Goal: Task Accomplishment & Management: Use online tool/utility

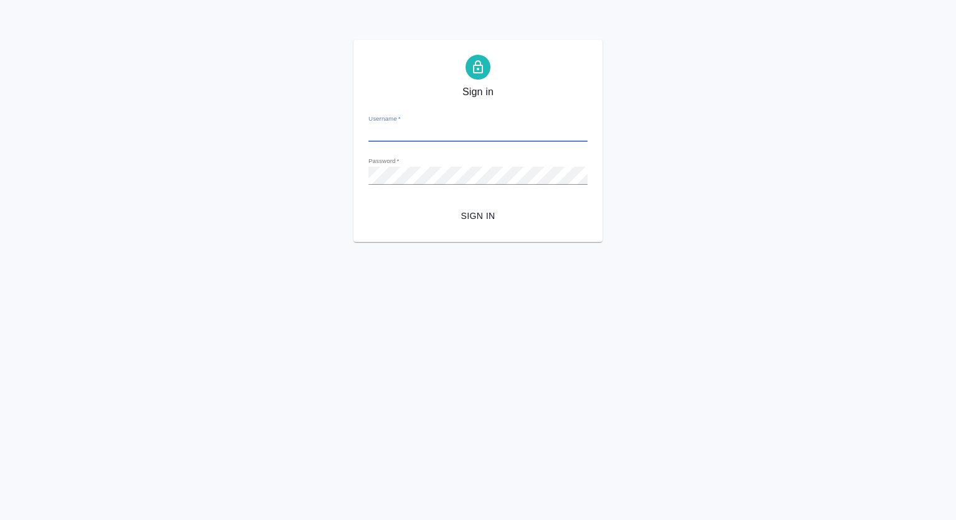
type input "s.kovtun@awatera.com"
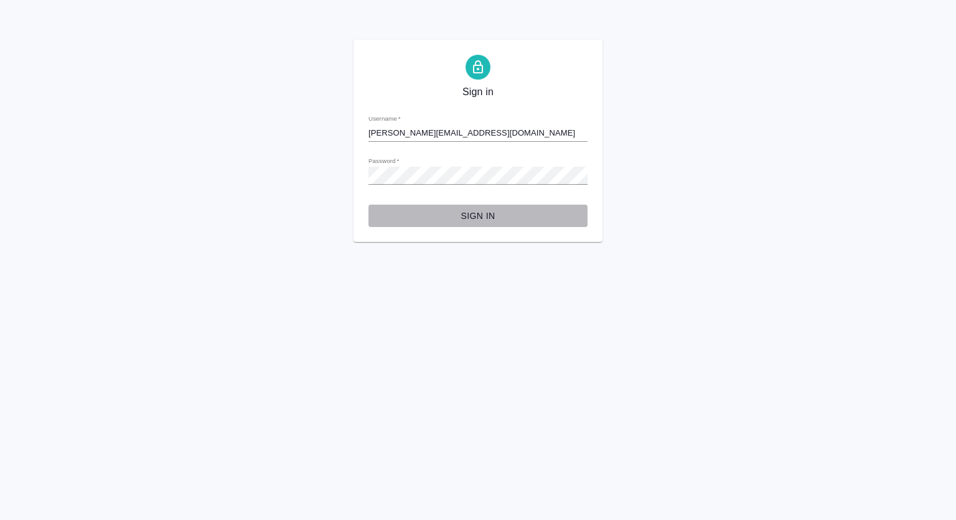
click at [482, 215] on span "Sign in" at bounding box center [477, 216] width 199 height 16
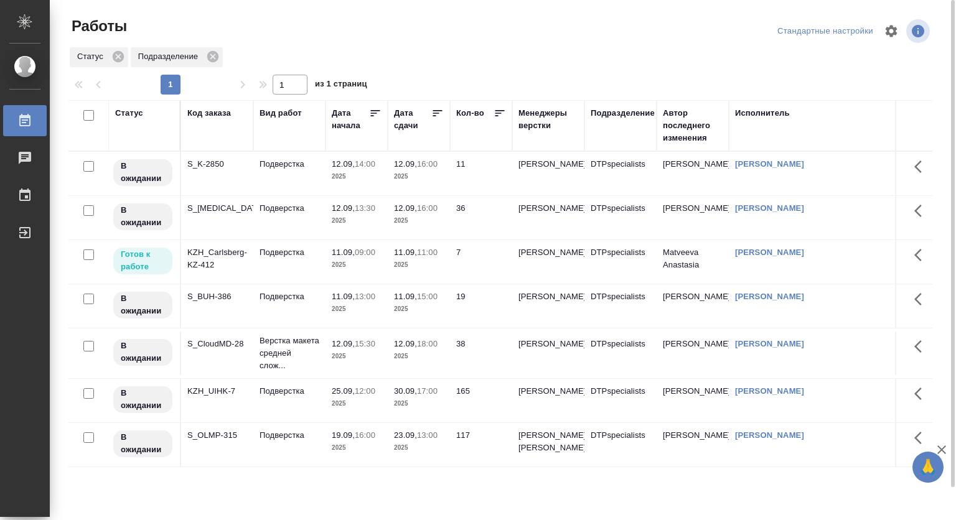
click at [372, 256] on p "09:00" at bounding box center [365, 252] width 21 height 9
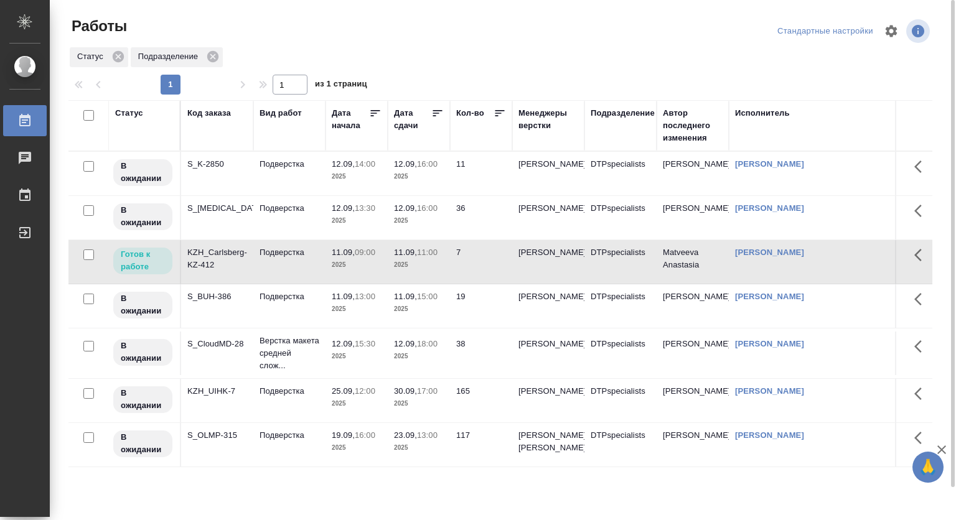
click at [203, 259] on div "KZH_Carlsberg-KZ-412" at bounding box center [217, 258] width 60 height 25
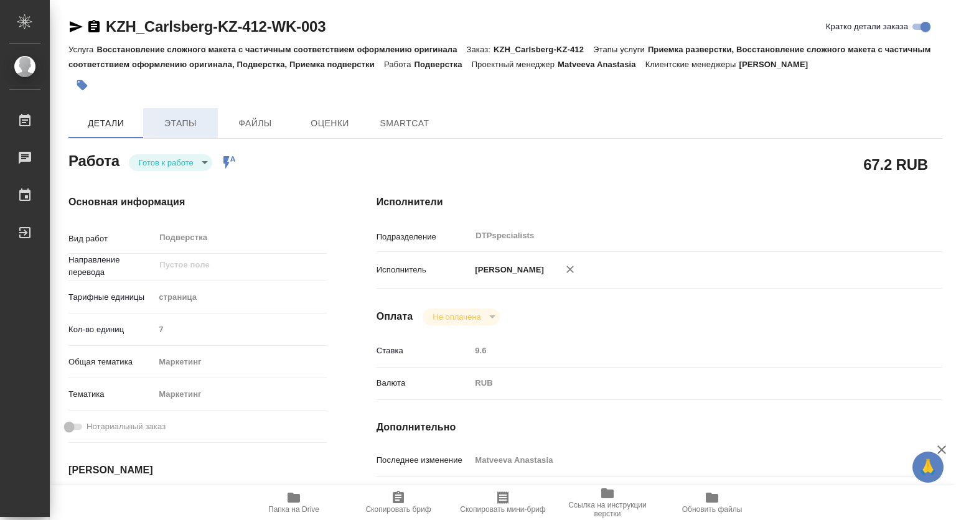
type textarea "x"
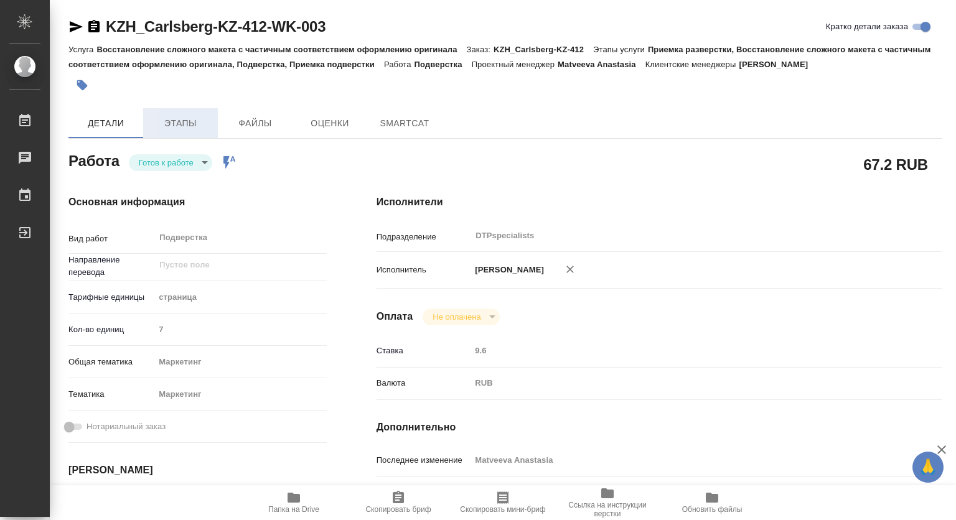
type textarea "x"
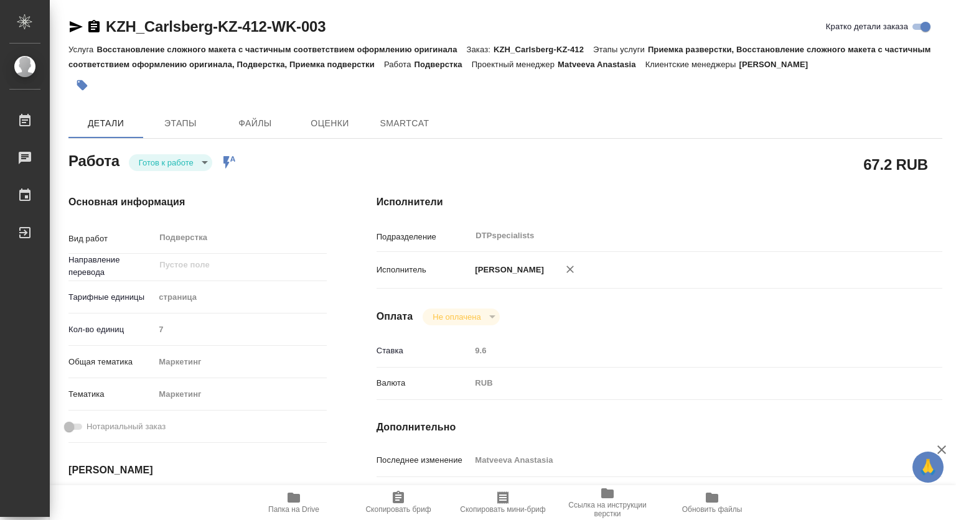
click at [162, 173] on div "Основная информация Вид работ Подверстка x ​ Направление перевода ​ Тарифные ед…" at bounding box center [198, 435] width 308 height 531
type textarea "x"
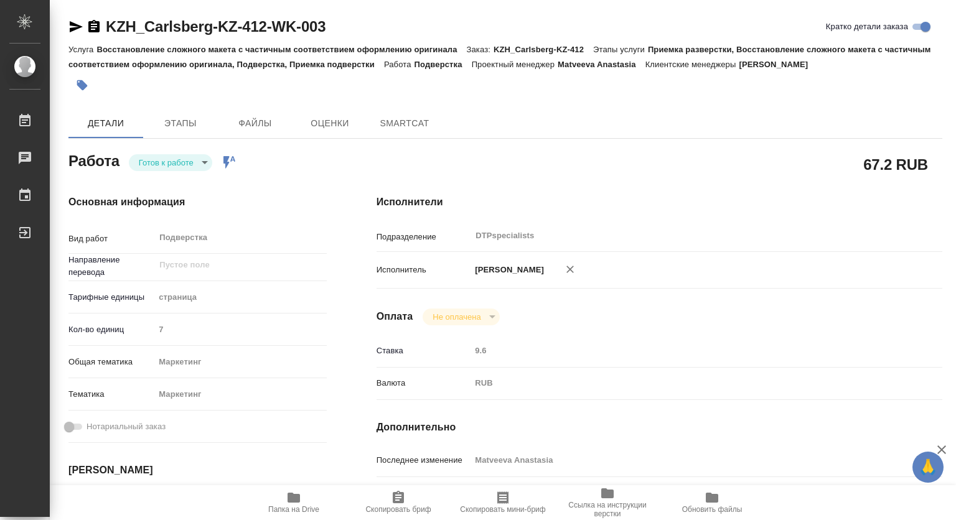
type textarea "x"
click at [156, 163] on body "🙏 .cls-1 fill:#fff; AWATERA Kovtun Svetlana Работы Чаты График Выйти KZH_Carlsb…" at bounding box center [478, 260] width 956 height 520
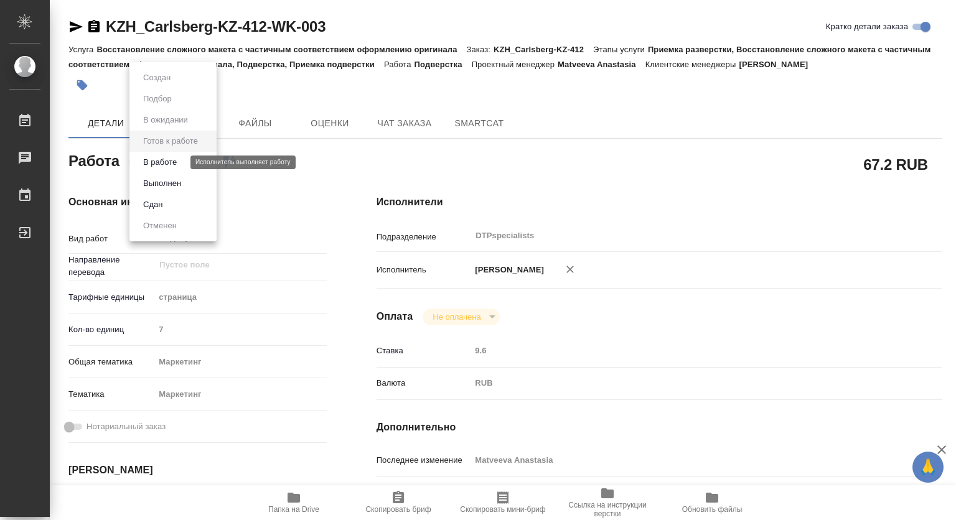
click at [151, 163] on button "В работе" at bounding box center [159, 163] width 41 height 14
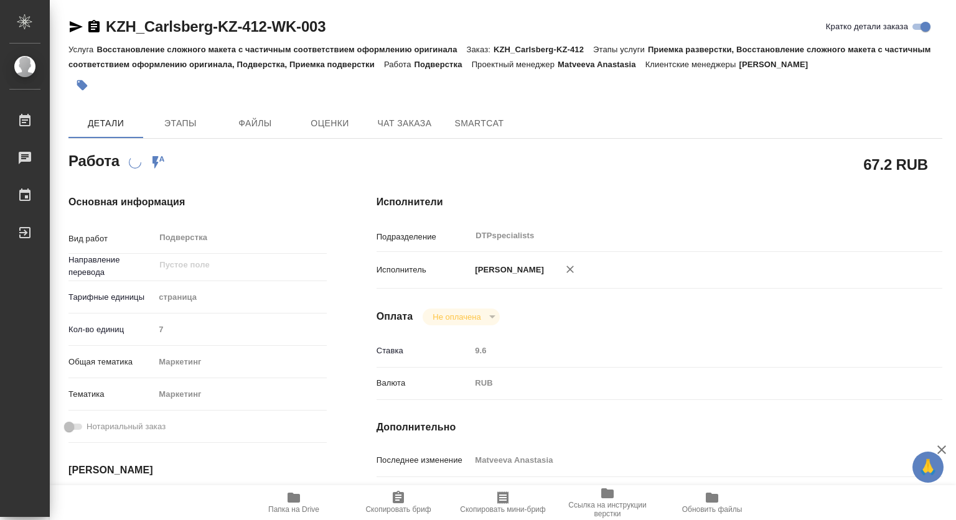
type textarea "x"
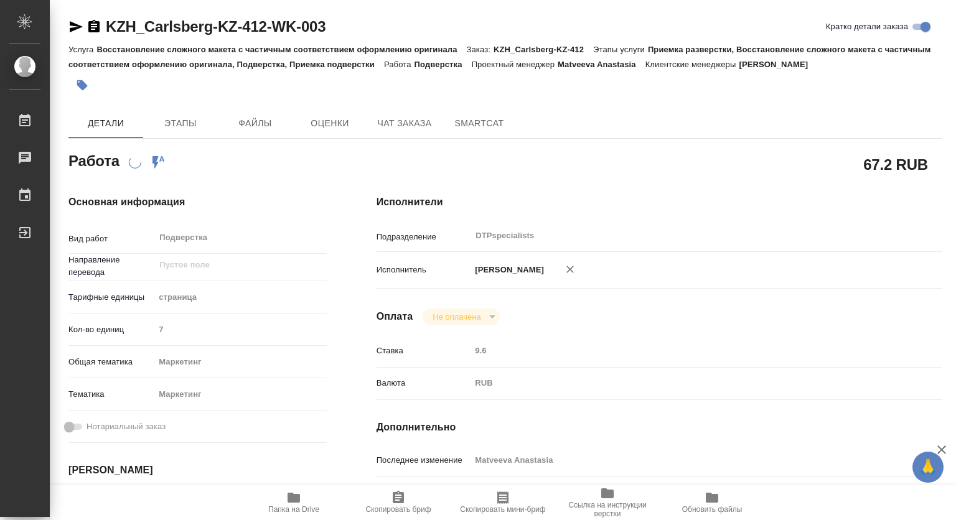
type textarea "x"
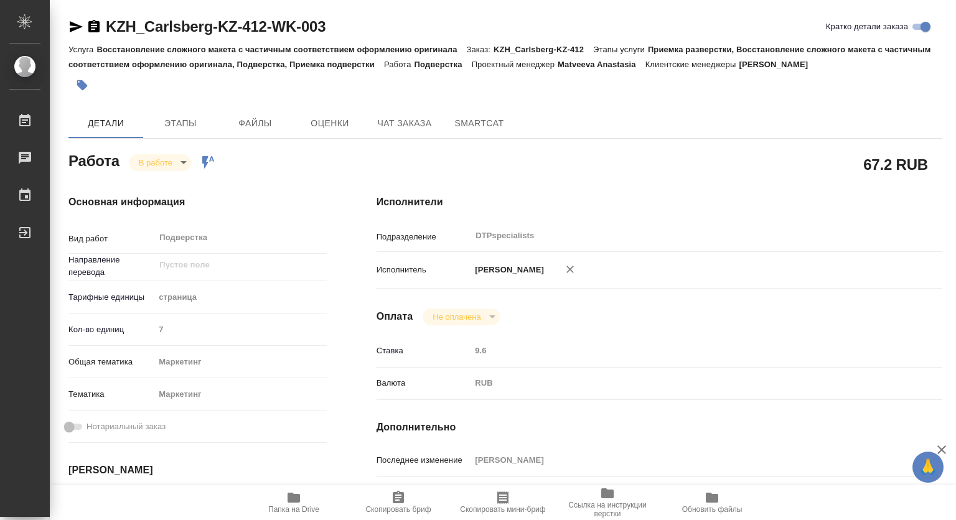
type textarea "x"
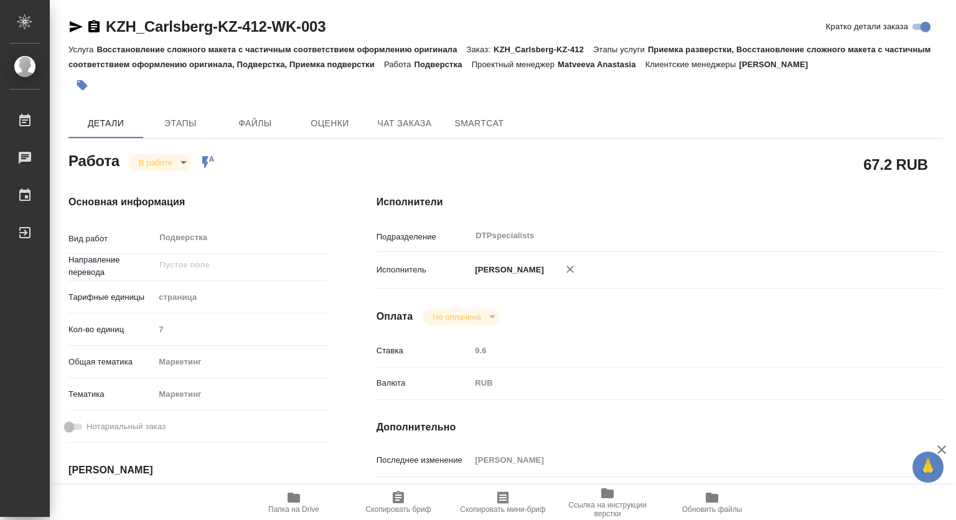
type textarea "x"
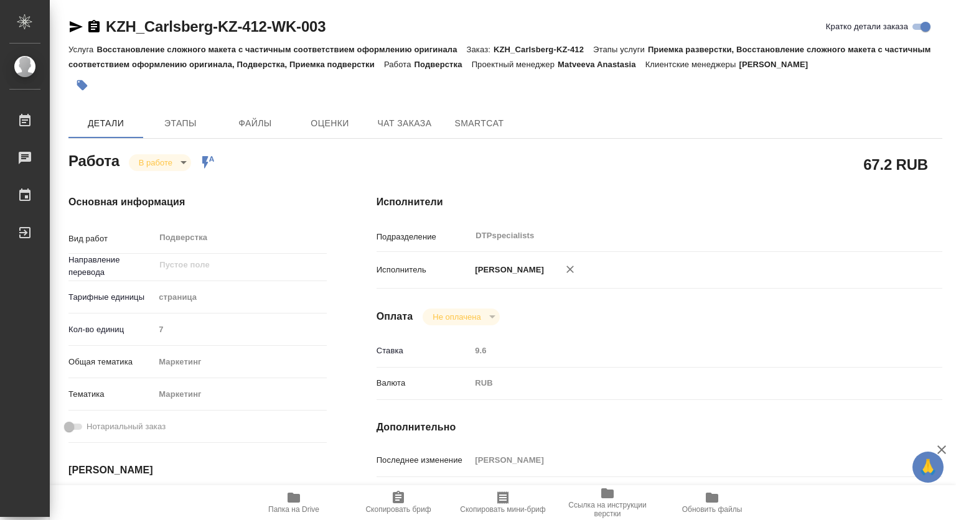
type textarea "x"
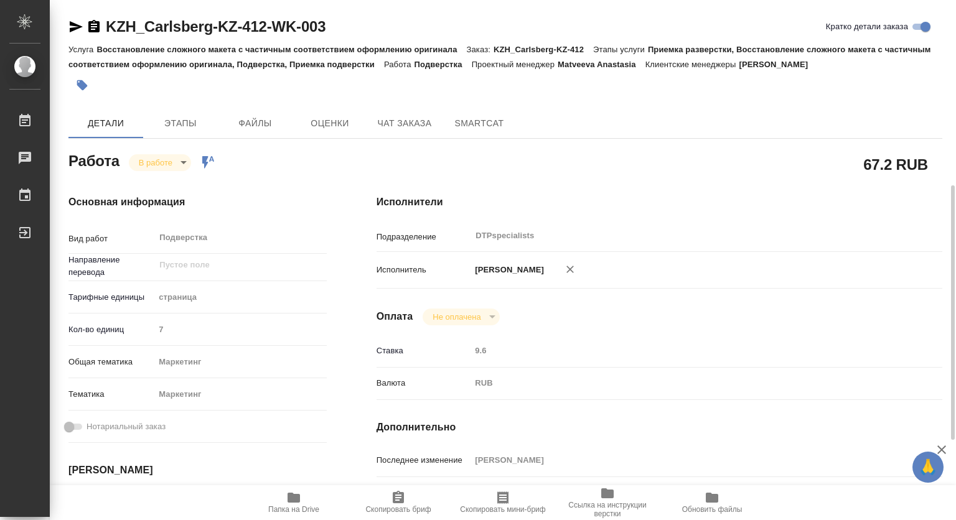
scroll to position [124, 0]
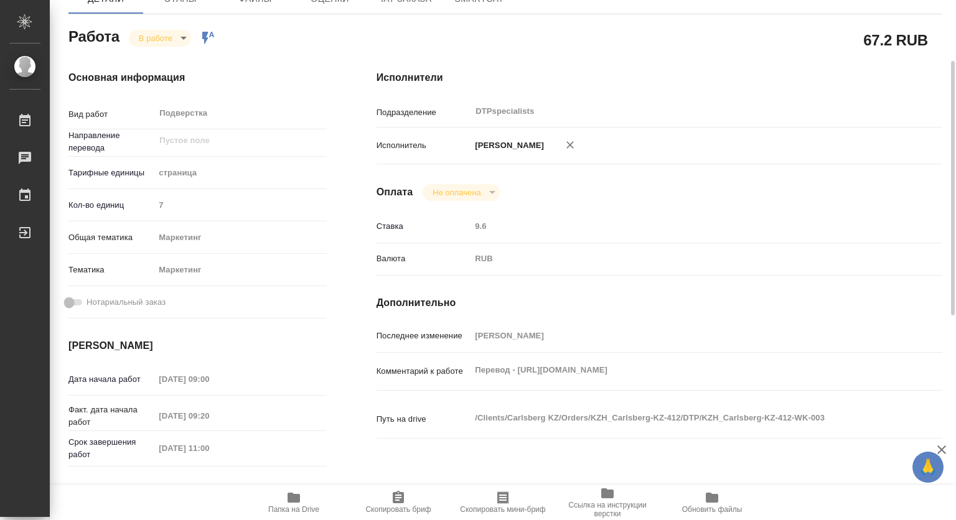
click at [721, 384] on div "Перевод - https://drive.awatera.com/s/zcqacfojssWZcab x" at bounding box center [682, 371] width 424 height 27
click at [291, 501] on icon "button" at bounding box center [294, 498] width 12 height 10
